Goal: Find specific page/section: Find specific page/section

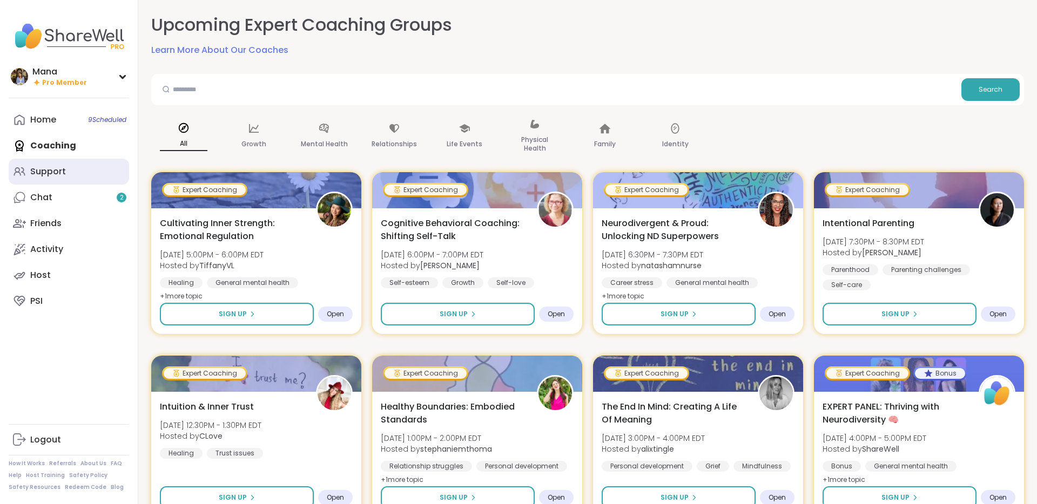
click at [69, 165] on link "Support" at bounding box center [69, 172] width 120 height 26
